Goal: Information Seeking & Learning: Learn about a topic

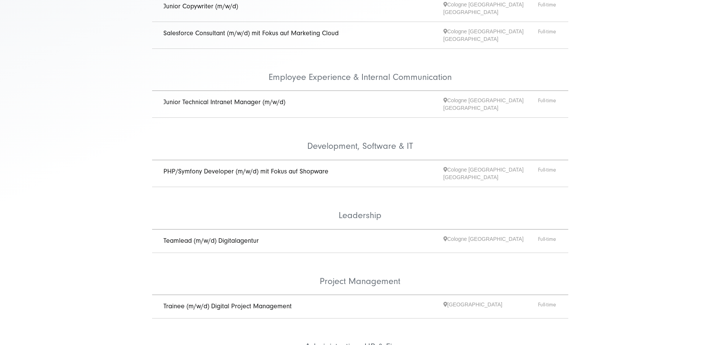
scroll to position [265, 0]
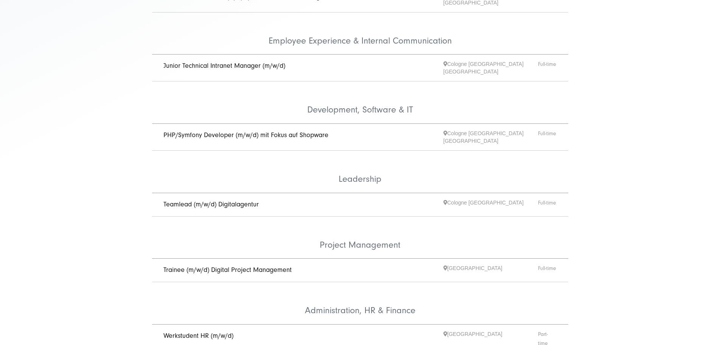
click at [248, 265] on link "Trainee (m/w/d) Digital Project Management" at bounding box center [227, 269] width 128 height 8
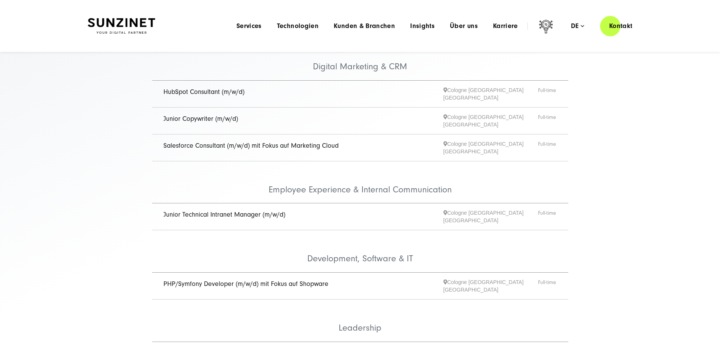
scroll to position [76, 0]
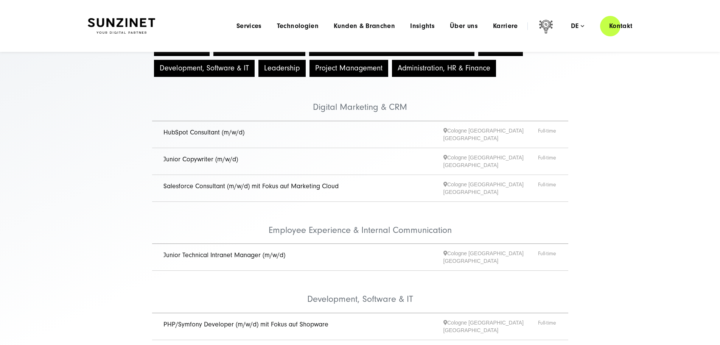
click at [202, 161] on link "Junior Copywriter (m/w/d)" at bounding box center [200, 159] width 74 height 8
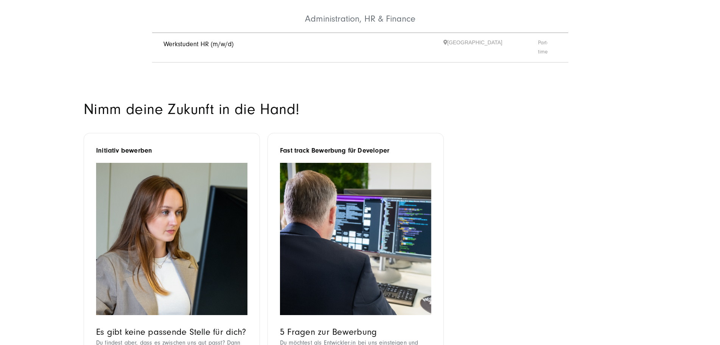
scroll to position [567, 0]
